Goal: Check status

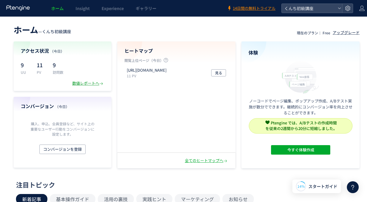
click at [72, 83] on div "数値レポートへ" at bounding box center [88, 84] width 32 height 6
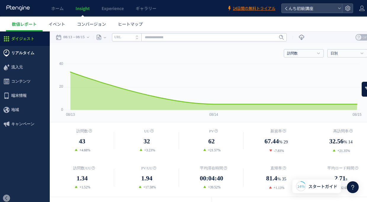
click at [18, 51] on span "リアルタイム" at bounding box center [22, 53] width 23 height 14
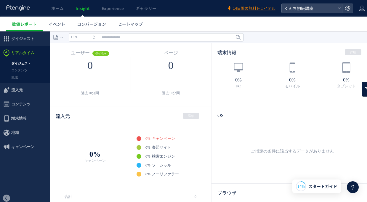
click at [21, 62] on link "ダイジェスト" at bounding box center [25, 63] width 50 height 7
click at [21, 42] on span "ダイジェスト" at bounding box center [22, 39] width 23 height 14
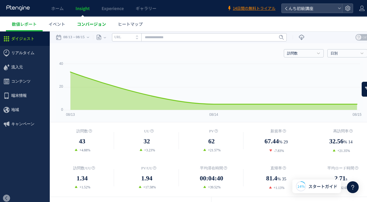
click at [83, 21] on span "コンバージョン" at bounding box center [91, 24] width 29 height 6
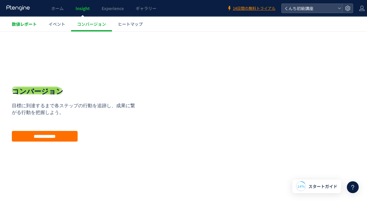
click at [19, 28] on link "数値レポート" at bounding box center [24, 24] width 37 height 15
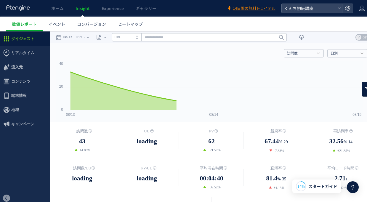
click at [85, 38] on time "08/15" at bounding box center [80, 37] width 9 height 12
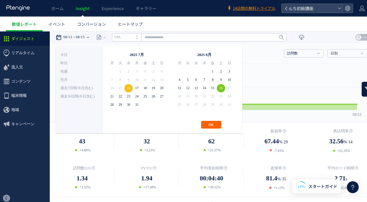
click at [214, 126] on button "OK" at bounding box center [211, 125] width 20 height 8
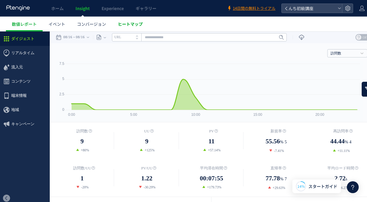
click at [134, 25] on span "ヒートマップ" at bounding box center [130, 24] width 25 height 6
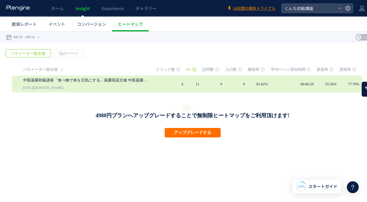
click at [58, 89] on link "[URL][DOMAIN_NAME]" at bounding box center [43, 87] width 40 height 7
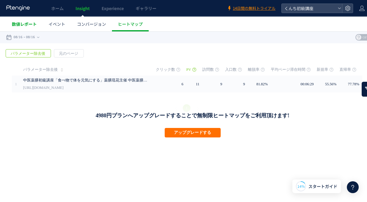
click at [28, 26] on span "数値レポート" at bounding box center [24, 24] width 25 height 6
